Goal: Task Accomplishment & Management: Complete application form

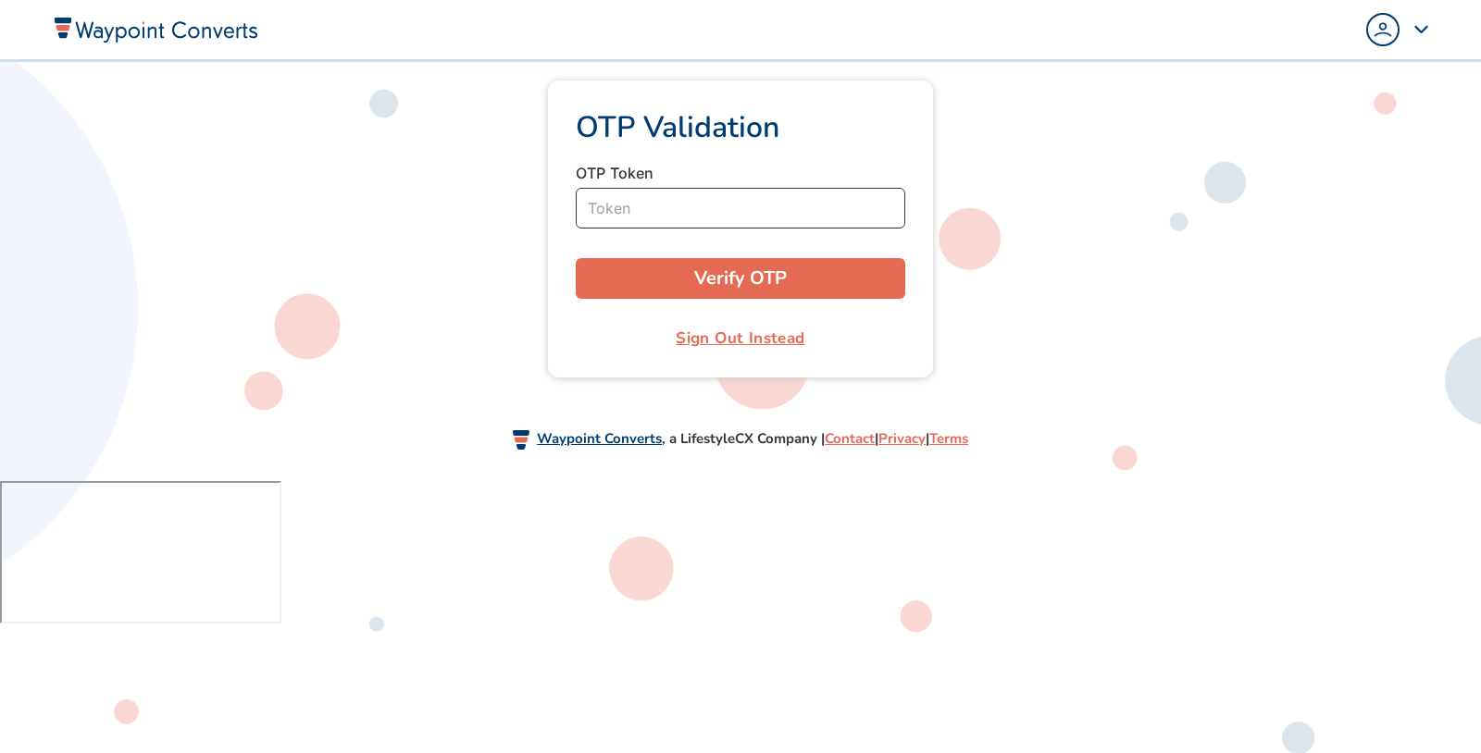
click at [738, 215] on input "Token" at bounding box center [740, 208] width 329 height 41
type input "151323"
click at [576, 258] on button "Verify OTP" at bounding box center [740, 278] width 329 height 41
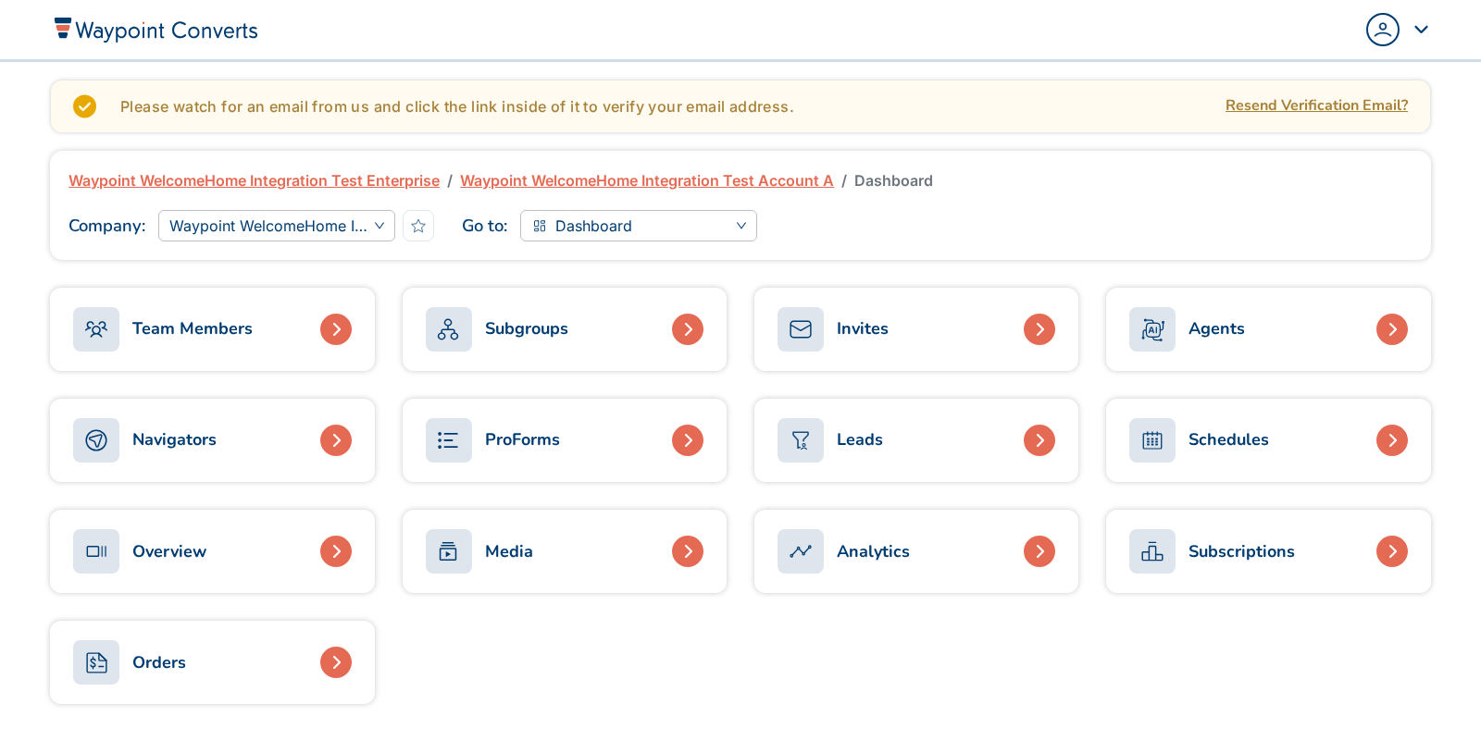
click at [1385, 19] on img "Popover trigger" at bounding box center [1383, 30] width 30 height 30
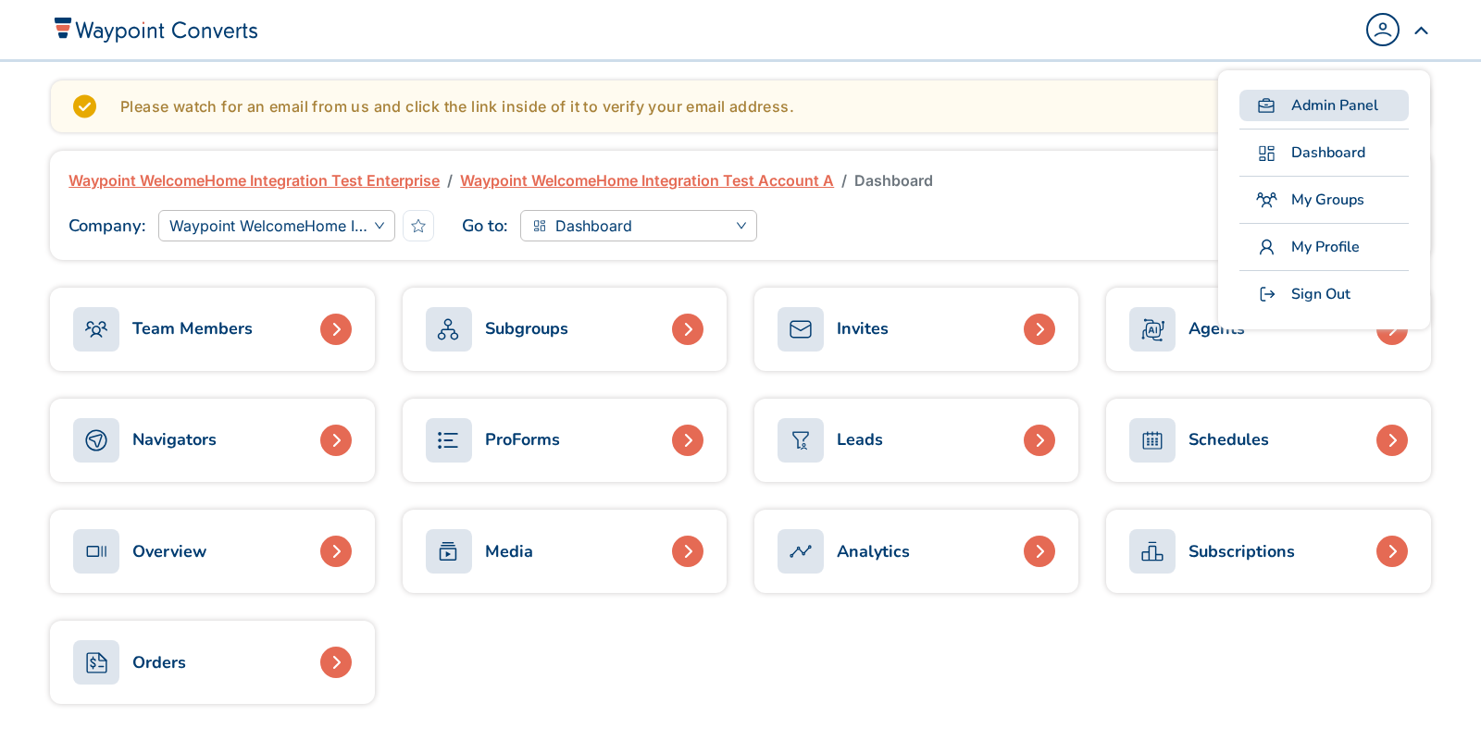
click at [1346, 92] on link "Admin Panel" at bounding box center [1323, 105] width 169 height 31
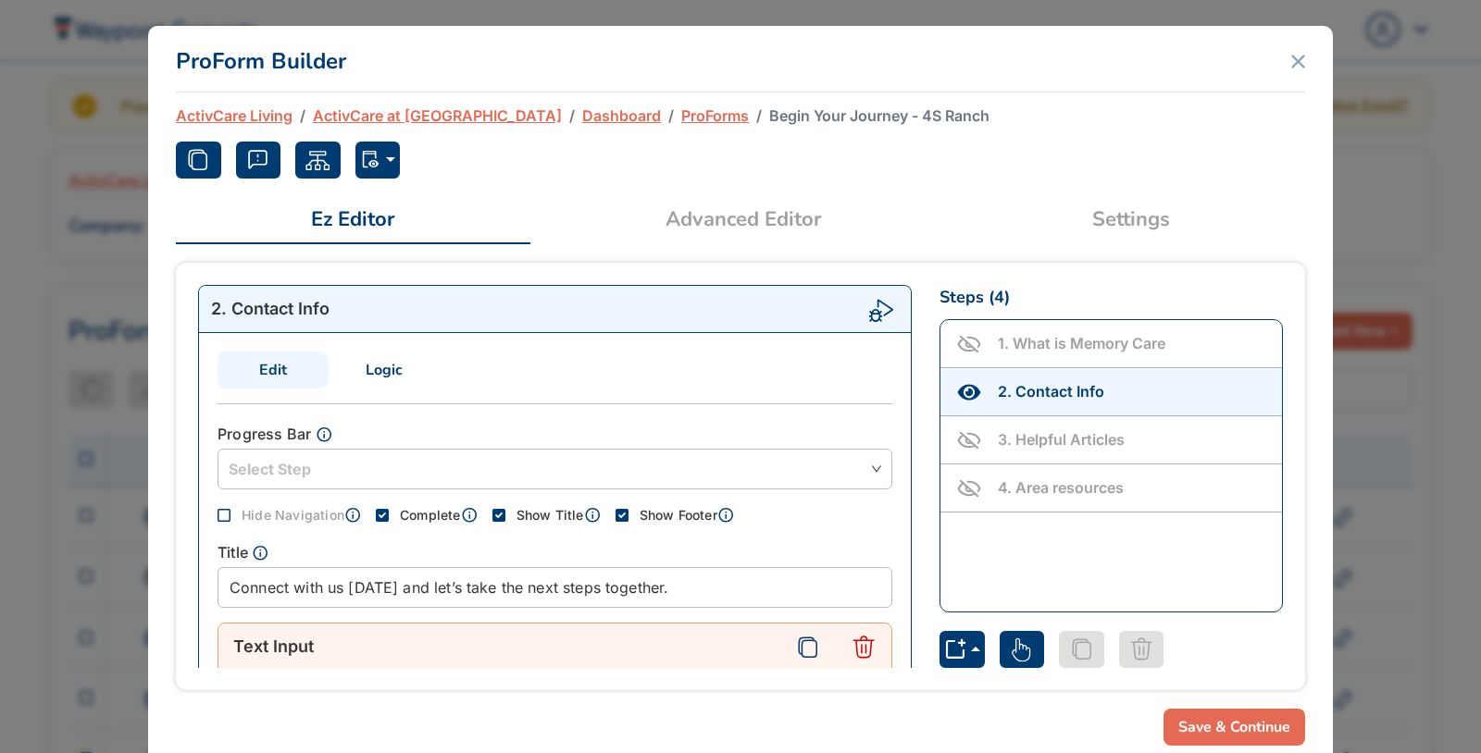
click at [601, 224] on span "Advanced Editor" at bounding box center [743, 220] width 397 height 31
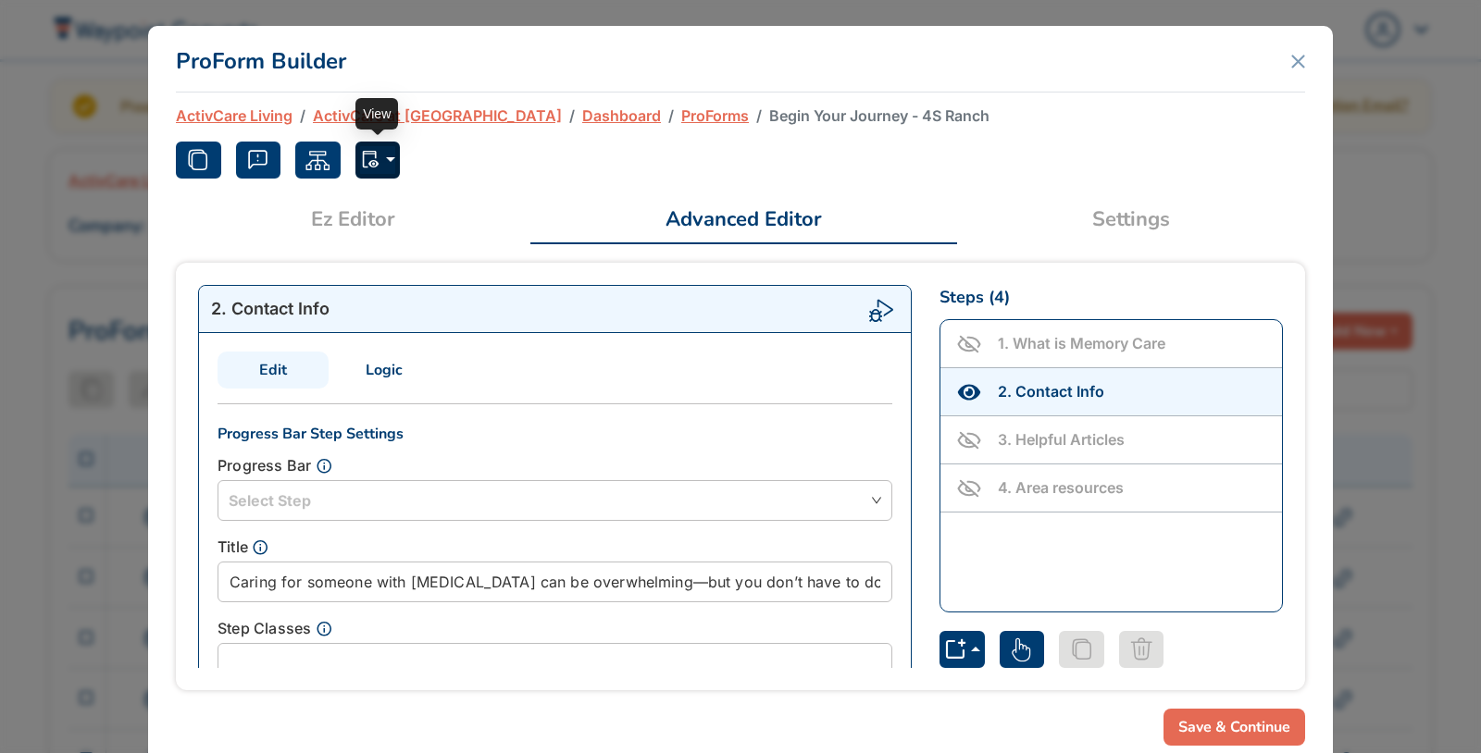
click at [378, 173] on button "button" at bounding box center [377, 160] width 45 height 37
click at [392, 200] on button "Normal" at bounding box center [452, 204] width 192 height 30
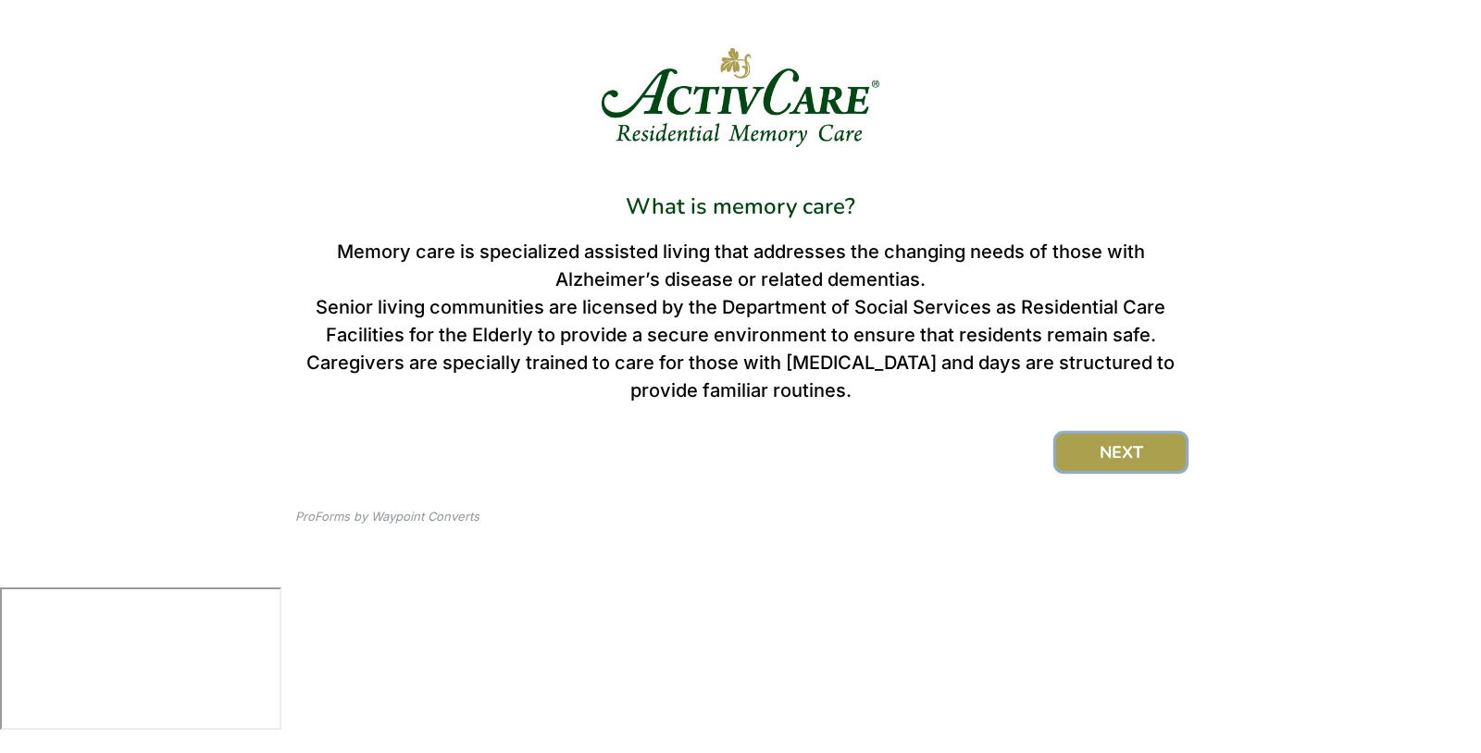
click at [1153, 462] on button "NEXT" at bounding box center [1121, 452] width 130 height 37
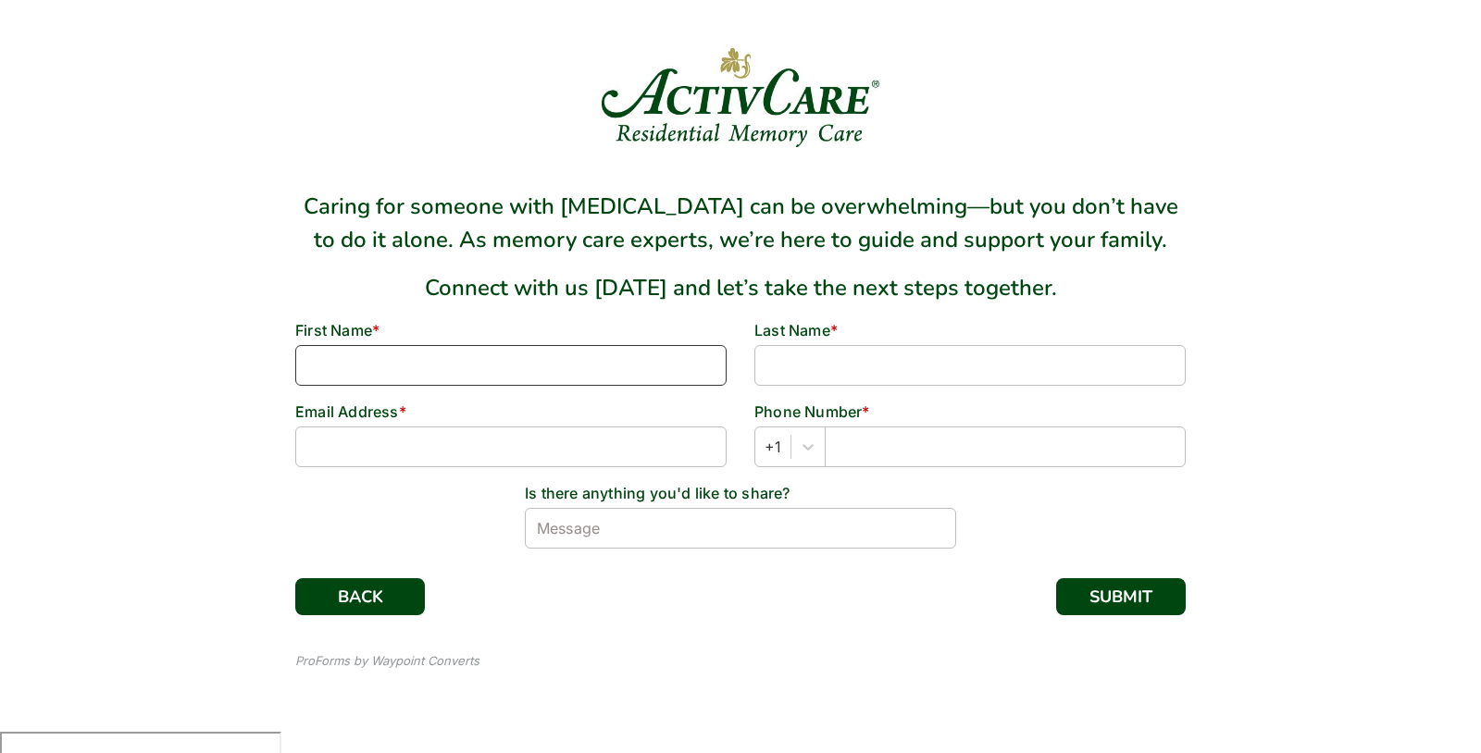
click at [656, 351] on input at bounding box center [510, 365] width 431 height 41
type input "waypointconverts"
click at [1037, 361] on input at bounding box center [969, 365] width 431 height 41
type input "Testing"
click at [662, 447] on input at bounding box center [510, 447] width 431 height 41
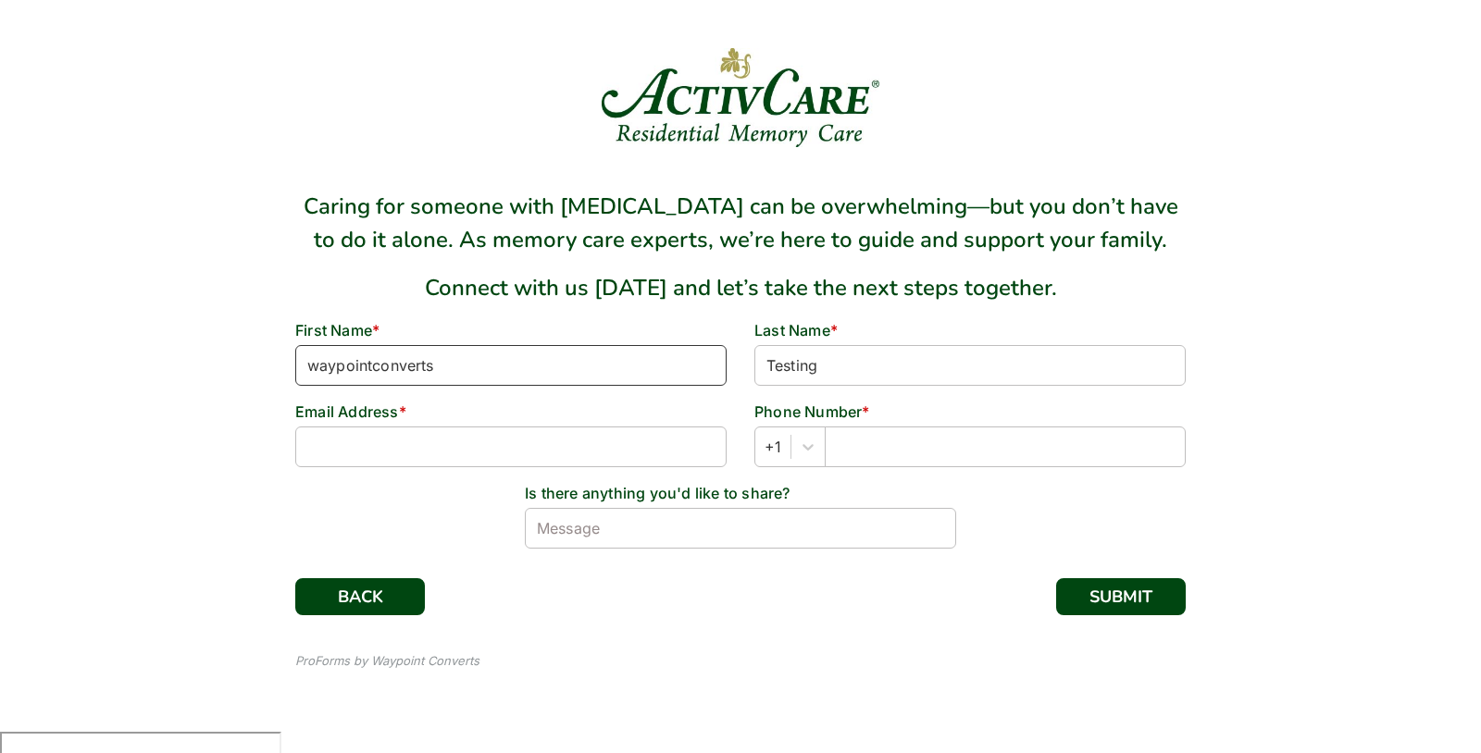
click at [416, 358] on input "waypointconverts" at bounding box center [510, 365] width 431 height 41
click at [401, 429] on input at bounding box center [510, 447] width 431 height 41
paste input "waypointconverts"
type input "waypointconverts@testing.com"
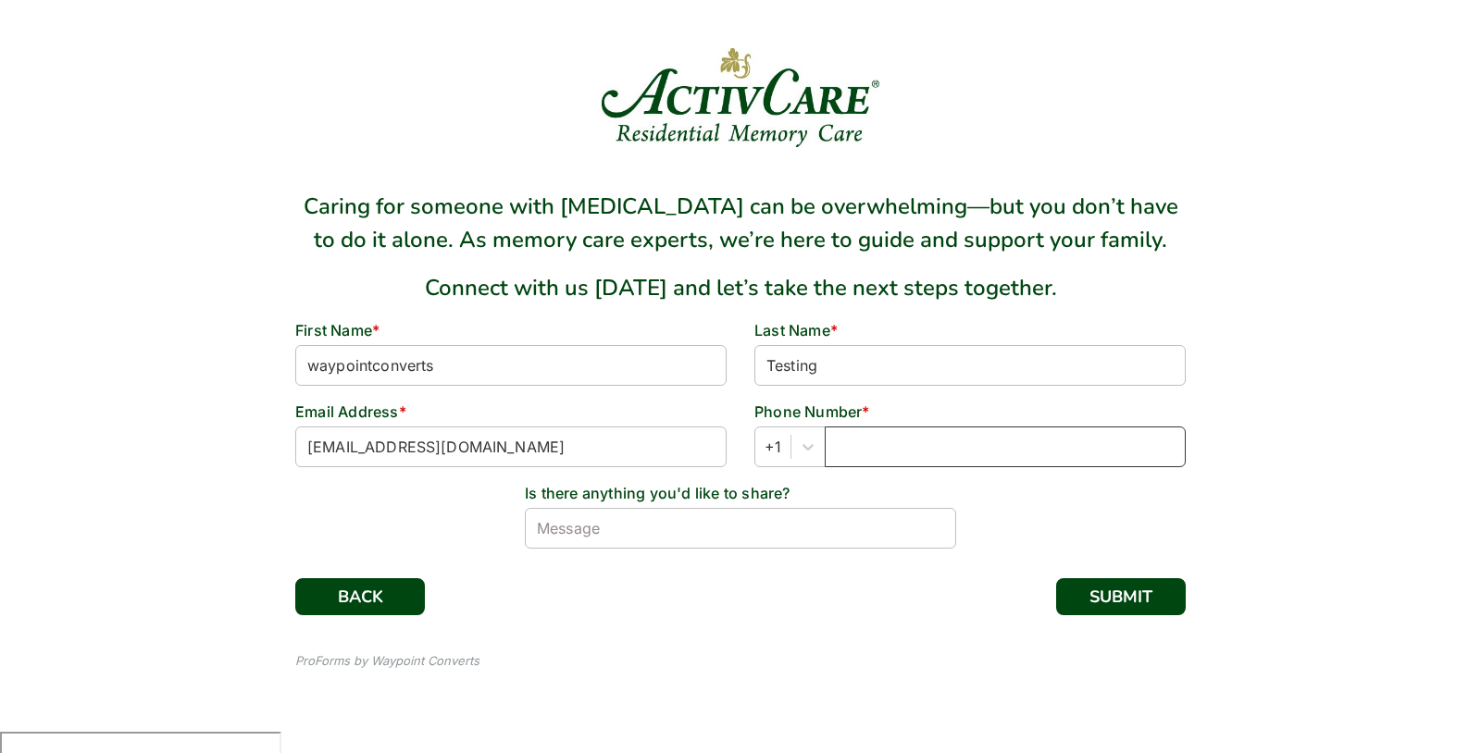
click at [976, 444] on input "text" at bounding box center [1005, 447] width 361 height 41
type input "7687687686"
click at [851, 516] on input at bounding box center [740, 528] width 431 height 41
type input "It is just a test"
click at [1158, 598] on button "SUBMIT" at bounding box center [1121, 596] width 130 height 37
